Goal: Navigation & Orientation: Find specific page/section

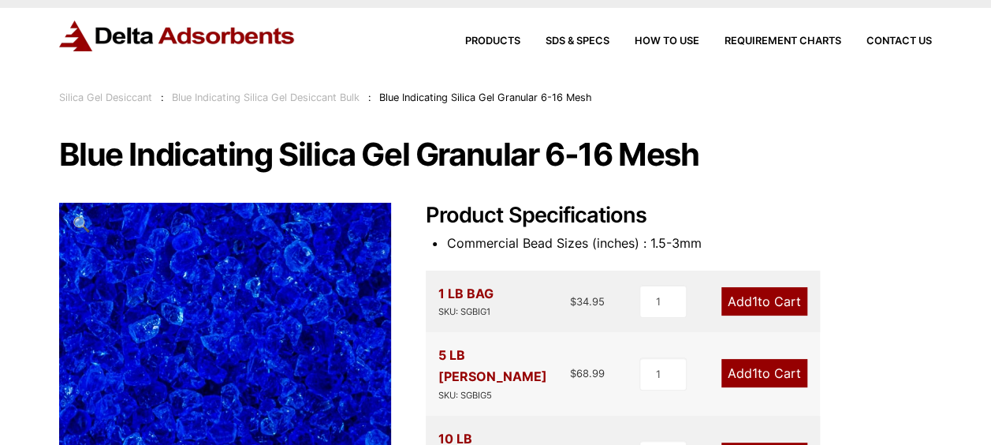
scroll to position [32, 0]
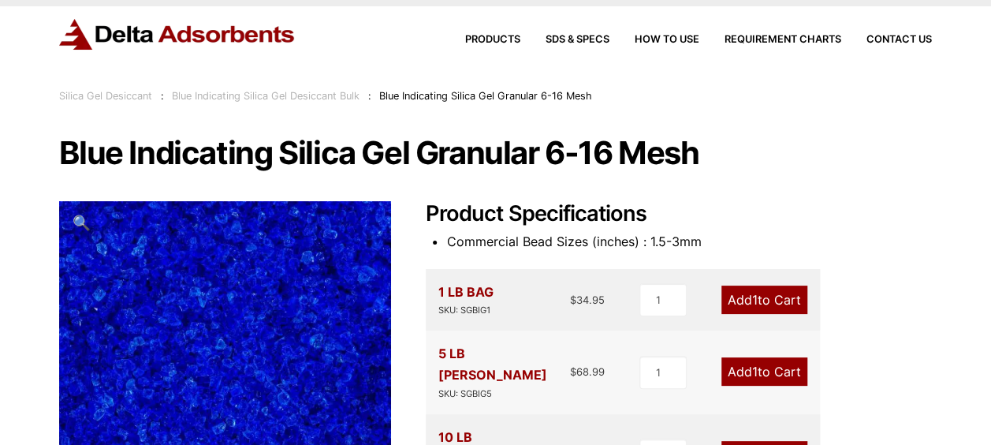
click at [478, 32] on div "Products SDS & SPECS How to Use Requirement Charts Contact Us" at bounding box center [686, 39] width 505 height 23
click at [478, 35] on span "Products" at bounding box center [492, 40] width 55 height 10
